Goal: Transaction & Acquisition: Purchase product/service

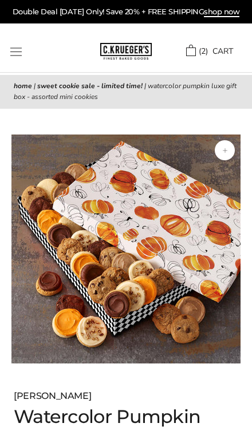
click at [10, 52] on button "Open navigation" at bounding box center [15, 51] width 11 height 9
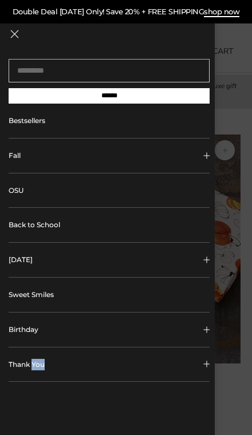
click at [192, 370] on button "Thank You" at bounding box center [109, 364] width 201 height 34
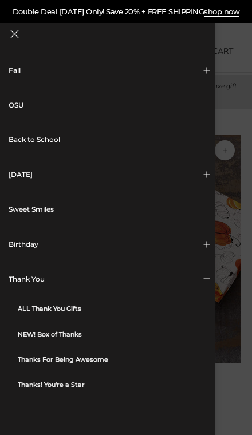
scroll to position [87, 0]
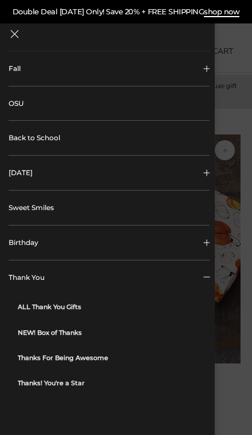
click at [238, 130] on div at bounding box center [126, 217] width 252 height 435
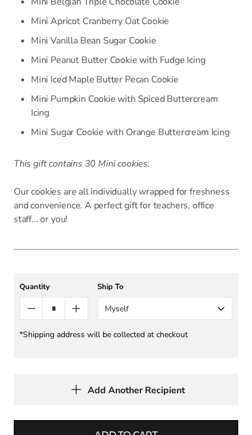
scroll to position [625, 0]
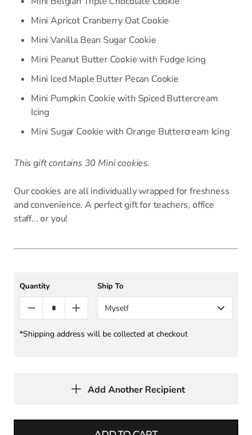
click at [74, 301] on icon "Count plus" at bounding box center [76, 308] width 14 height 14
click at [81, 302] on button "Count plus" at bounding box center [76, 308] width 22 height 22
click at [176, 419] on button "Add to cart" at bounding box center [126, 433] width 224 height 29
type input "*"
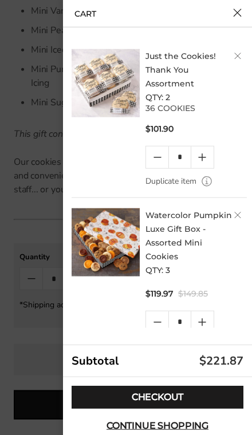
scroll to position [655, 0]
click at [176, 402] on link "Checkout" at bounding box center [157, 396] width 172 height 23
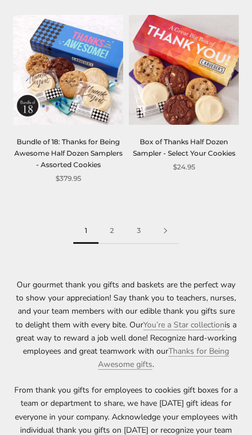
scroll to position [2286, 0]
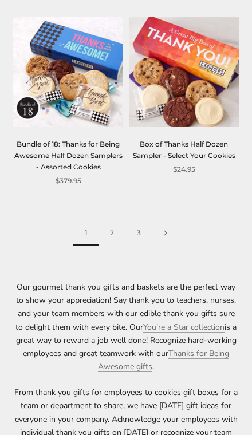
click at [111, 220] on link "2" at bounding box center [111, 233] width 27 height 26
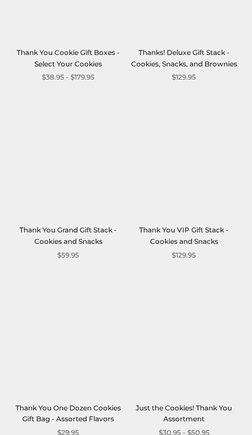
scroll to position [2001, 0]
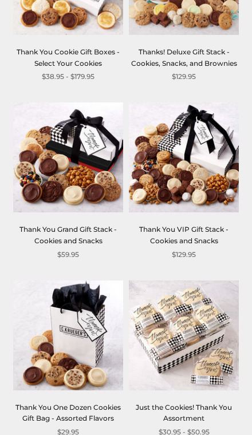
click at [214, 312] on img at bounding box center [184, 335] width 110 height 110
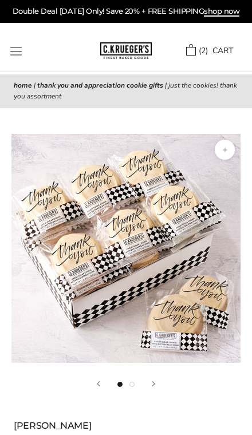
scroll to position [73, 0]
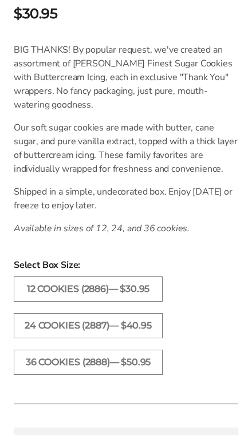
click at [149, 364] on label "36 COOKIES (2888)— $50.95" at bounding box center [88, 361] width 149 height 25
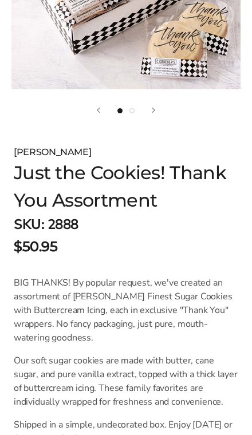
scroll to position [273, 0]
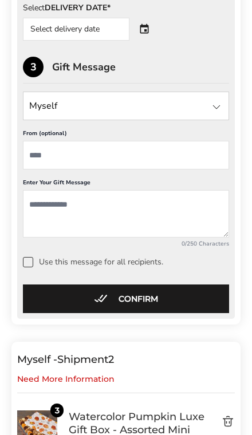
scroll to position [442, 0]
